Goal: Task Accomplishment & Management: Use online tool/utility

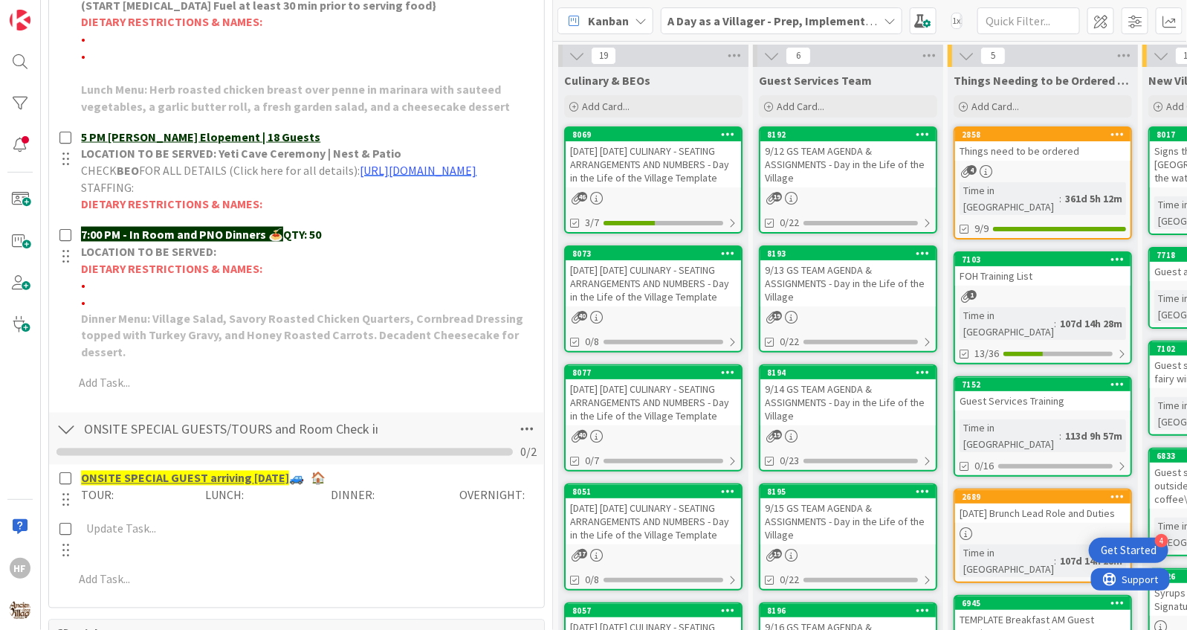
scroll to position [864, 0]
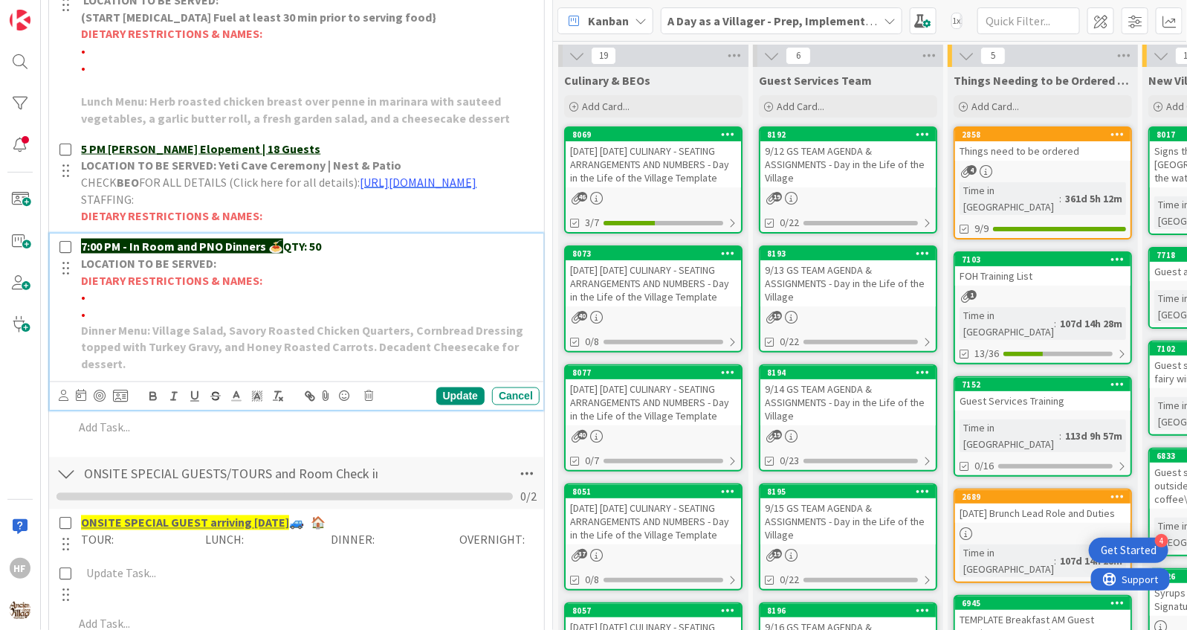
click at [111, 306] on p "•" at bounding box center [307, 296] width 453 height 17
click at [453, 405] on div "Update" at bounding box center [460, 396] width 48 height 18
click at [159, 323] on p "•" at bounding box center [307, 314] width 453 height 17
click at [133, 321] on span "[PERSON_NAME] - 1 gluten fre" at bounding box center [163, 313] width 157 height 15
click at [189, 323] on p "• [PERSON_NAME] - 2 gluten fre" at bounding box center [307, 314] width 453 height 17
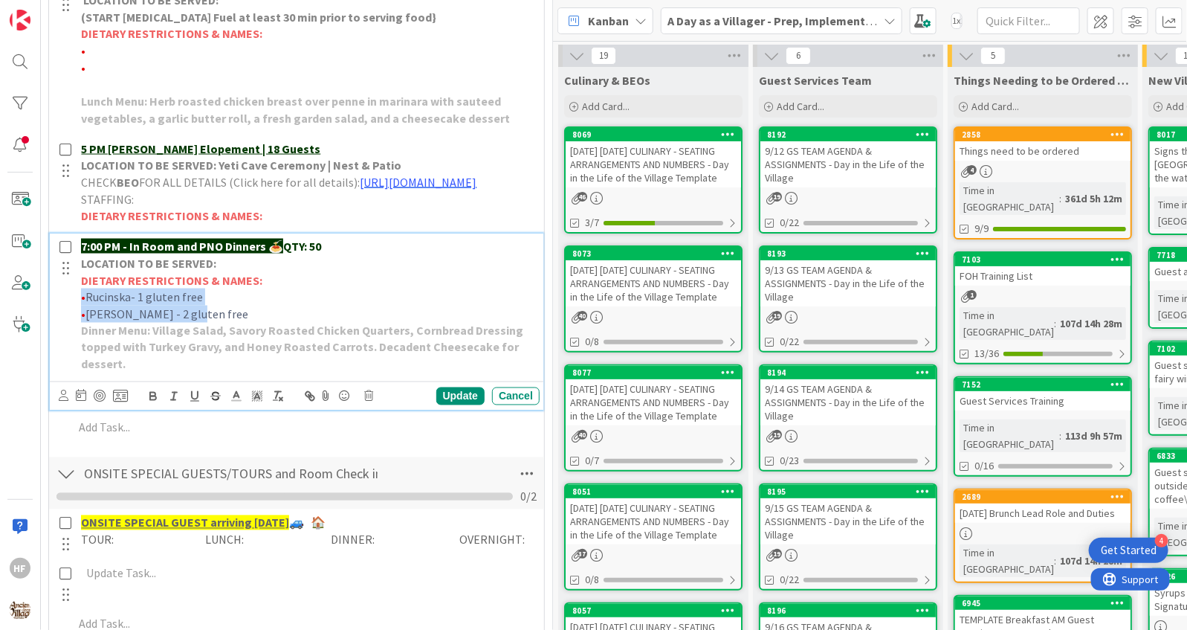
drag, startPoint x: 215, startPoint y: 343, endPoint x: 83, endPoint y: 330, distance: 132.9
click at [82, 330] on div "7:00 PM - In Room and PNO Dinners 🍝 QTY: 50 LOCATION TO BE SERVED: DIETARY REST…" at bounding box center [307, 305] width 465 height 144
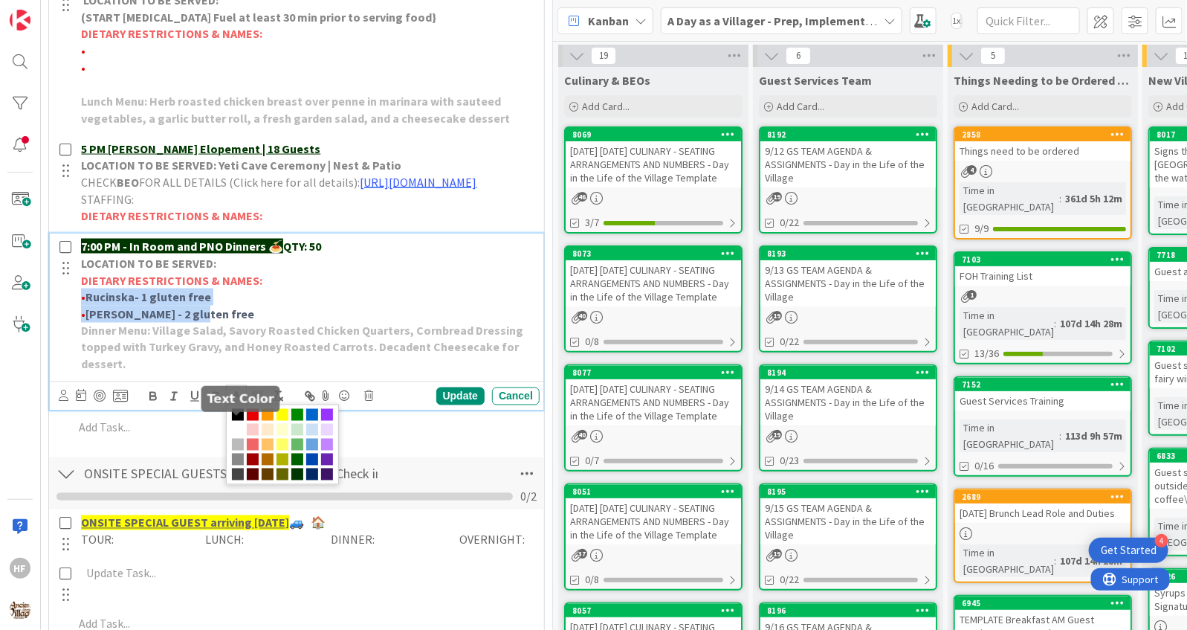
click at [237, 403] on icon at bounding box center [236, 395] width 13 height 13
click at [258, 442] on span at bounding box center [282, 444] width 113 height 80
click at [255, 421] on span at bounding box center [253, 415] width 12 height 12
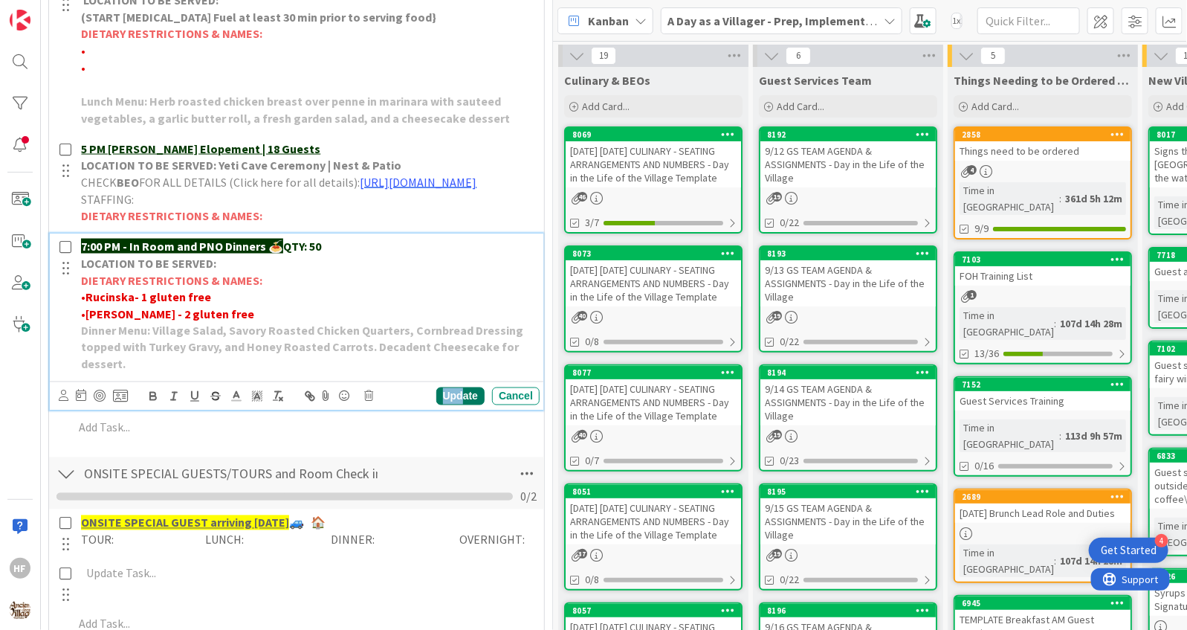
click at [465, 405] on div "Update" at bounding box center [460, 396] width 48 height 18
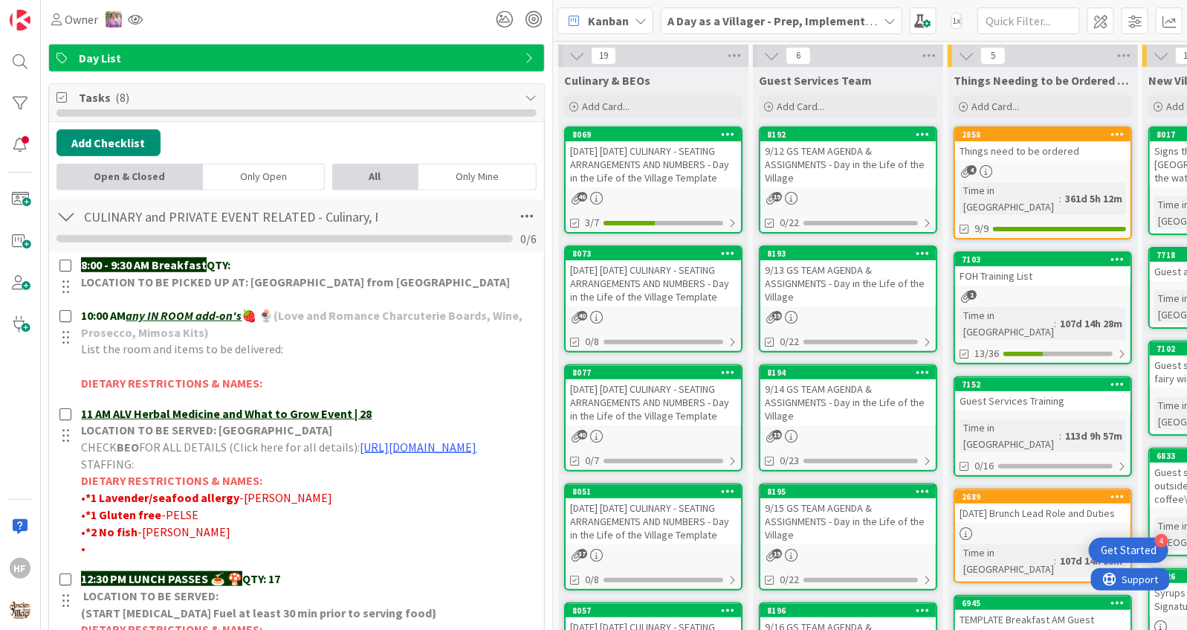
scroll to position [0, 0]
